Goal: Navigation & Orientation: Find specific page/section

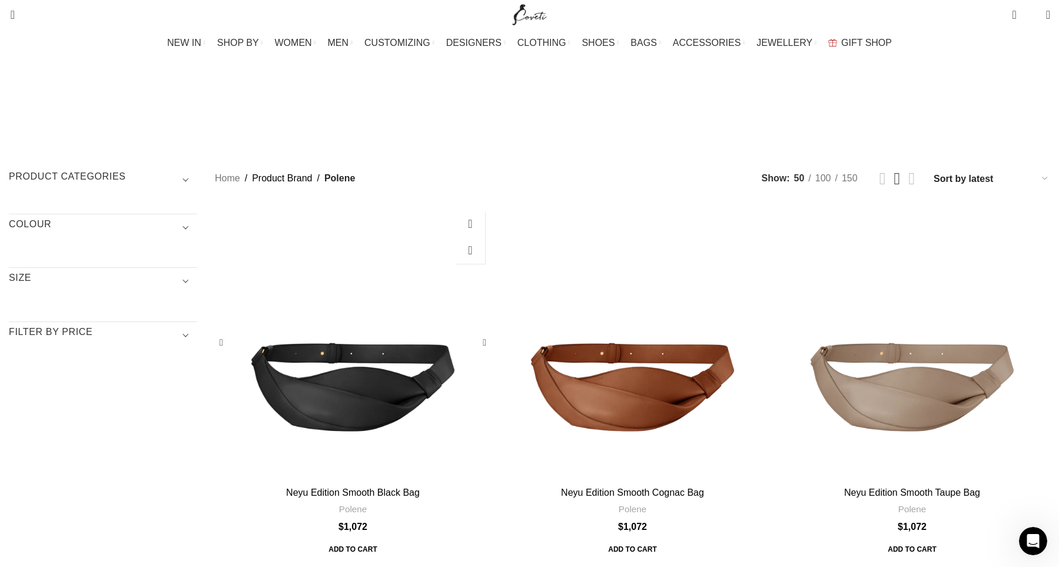
click at [422, 304] on div "Neyu Edition Smooth Black Bag" at bounding box center [387, 343] width 69 height 276
click at [603, 39] on span "SHOES" at bounding box center [598, 42] width 33 height 11
